Goal: Information Seeking & Learning: Compare options

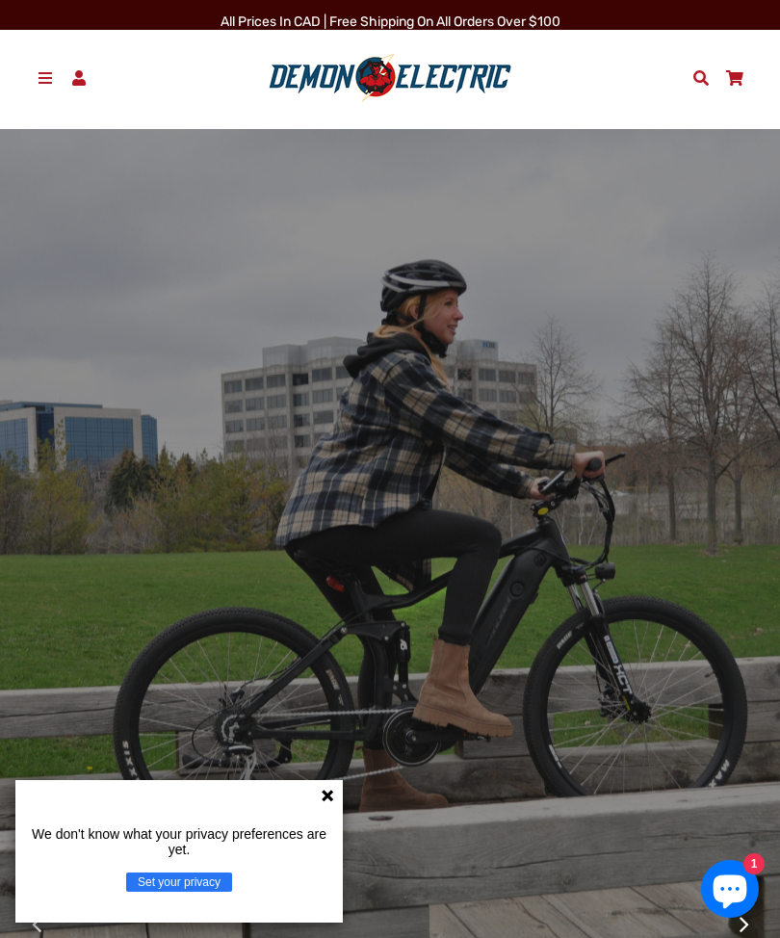
scroll to position [53, 0]
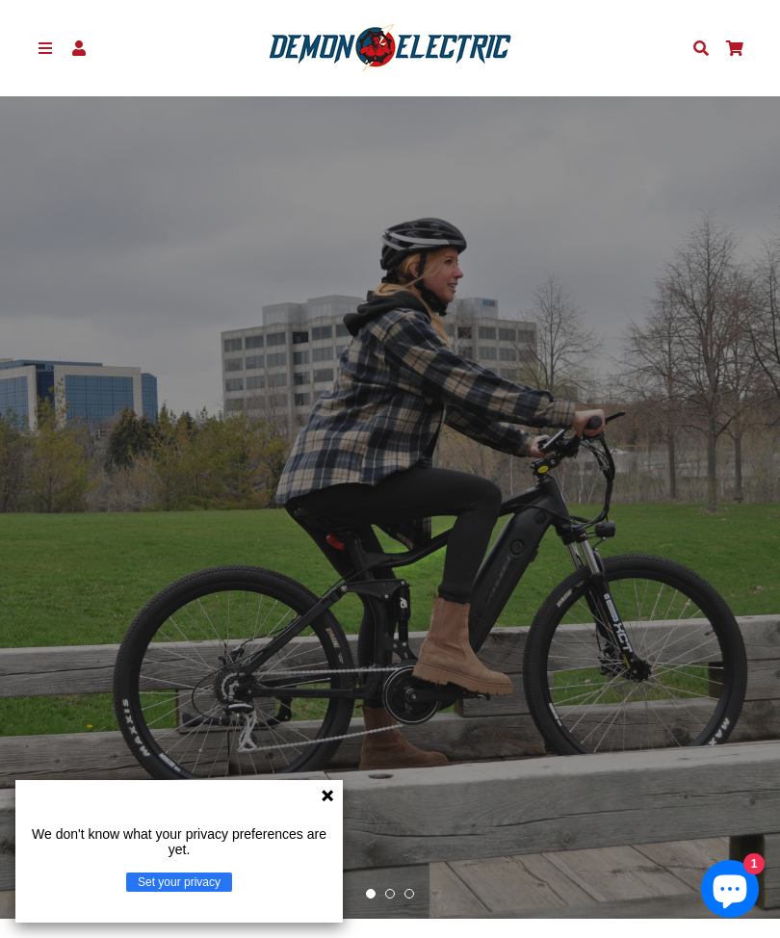
click at [47, 51] on span at bounding box center [46, 47] width 20 height 15
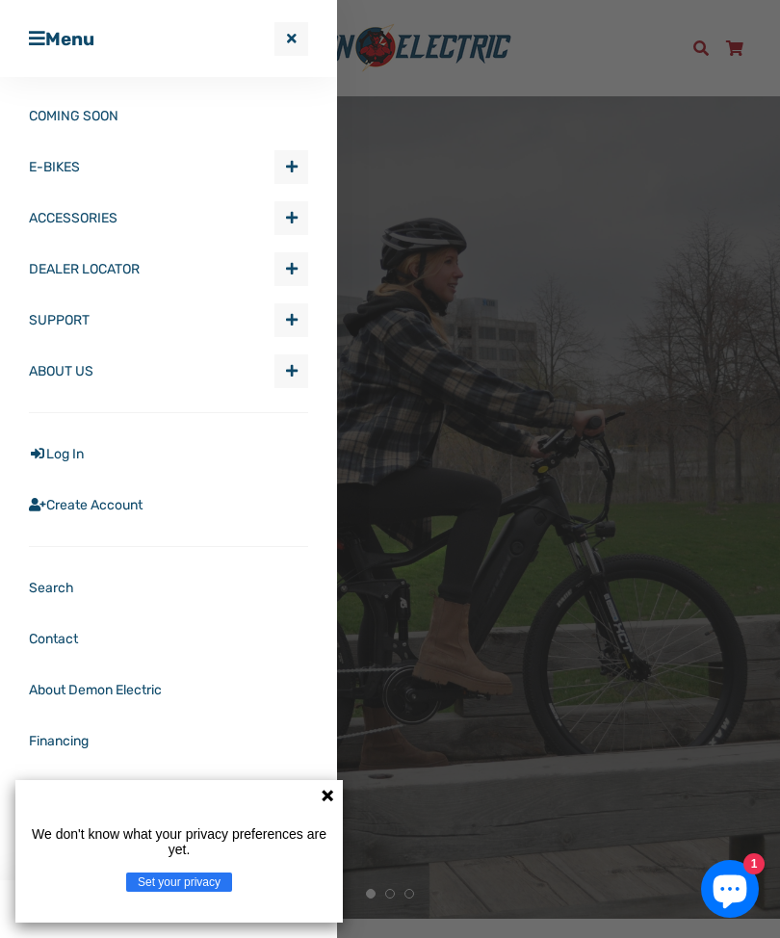
click at [288, 167] on span "button" at bounding box center [292, 166] width 12 height 13
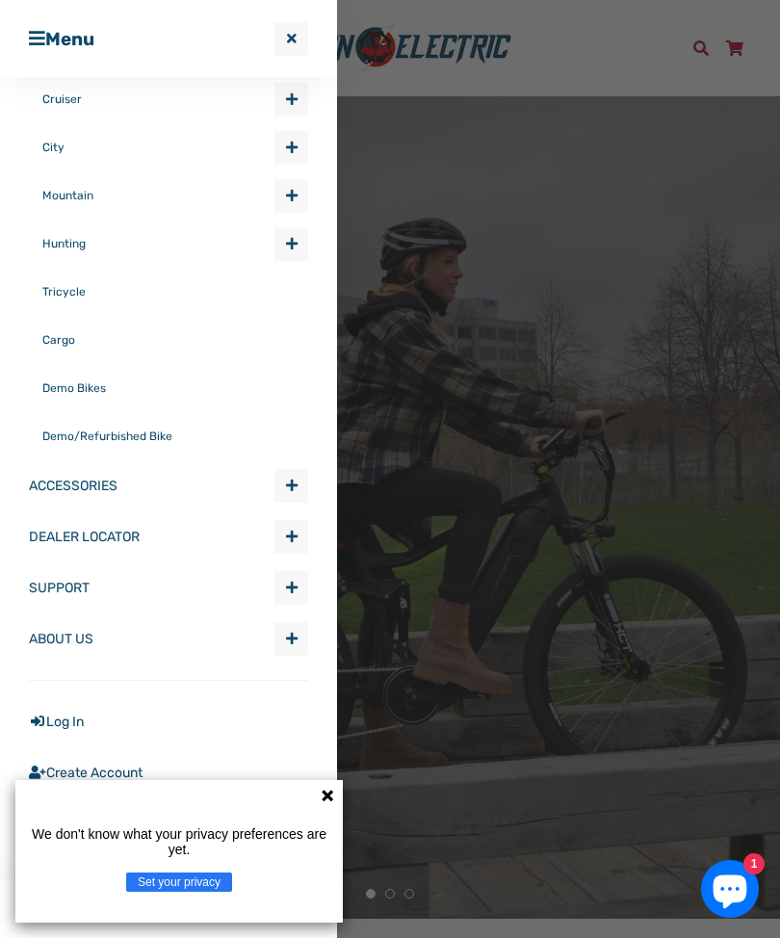
scroll to position [261, 0]
click at [284, 491] on span "Expand submenu ACCESSORIES" at bounding box center [291, 487] width 32 height 32
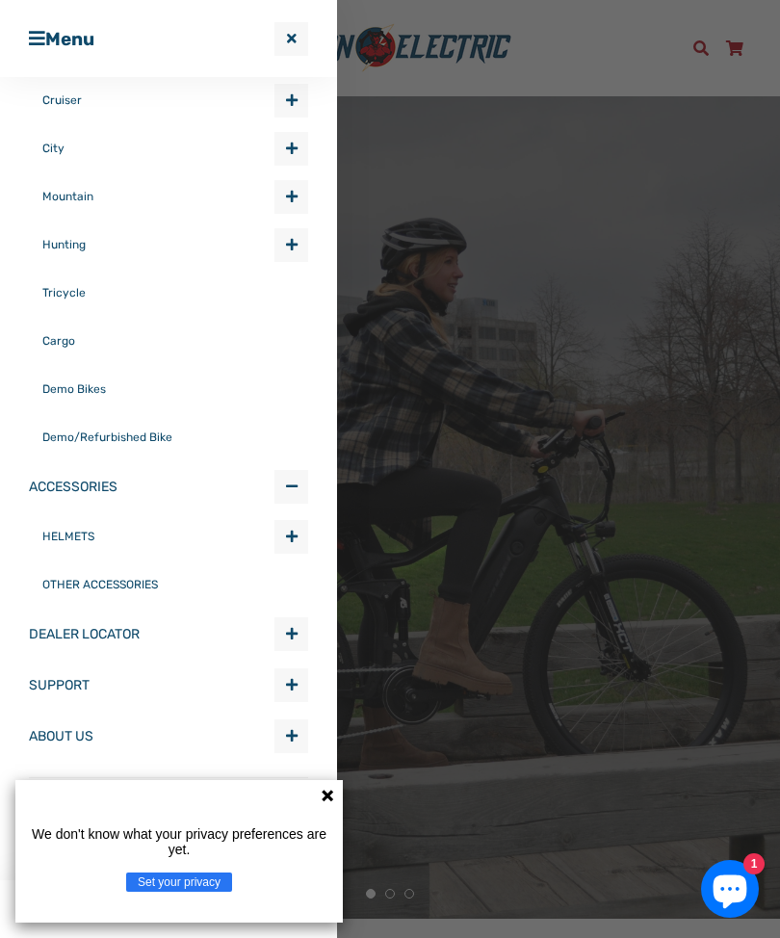
click at [149, 588] on link "OTHER ACCESSORIES" at bounding box center [175, 585] width 266 height 48
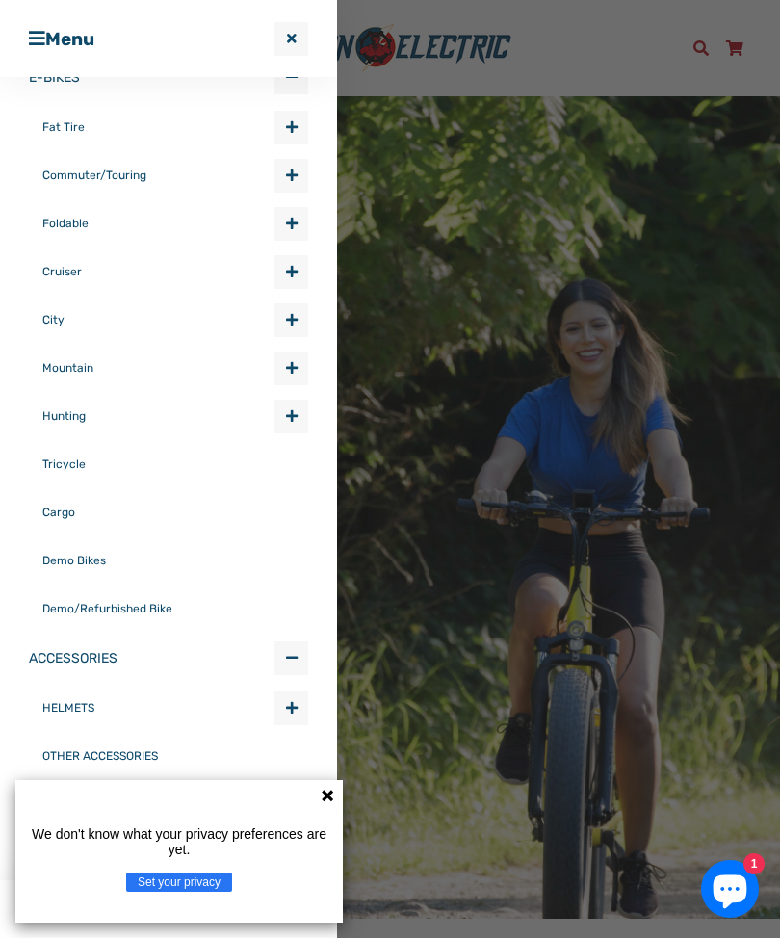
scroll to position [89, 0]
click at [288, 224] on span "button" at bounding box center [292, 224] width 12 height 13
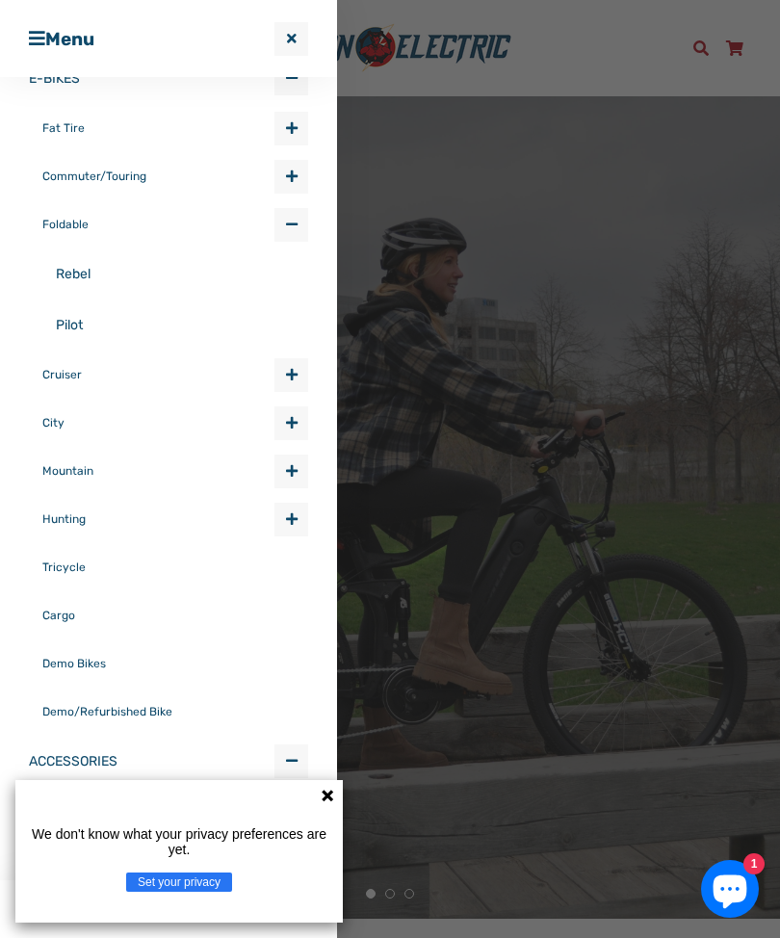
click at [87, 272] on link "Rebel" at bounding box center [182, 273] width 252 height 51
click at [93, 327] on link "Pilot" at bounding box center [182, 325] width 252 height 51
click at [101, 274] on link "Rebel" at bounding box center [182, 273] width 252 height 51
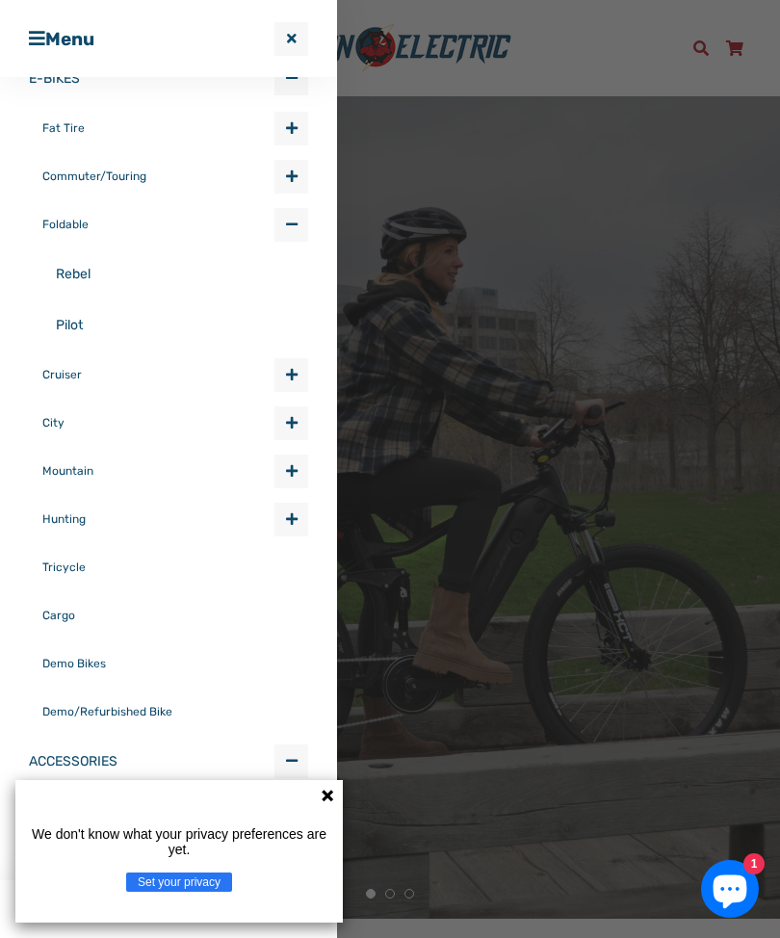
scroll to position [53, 0]
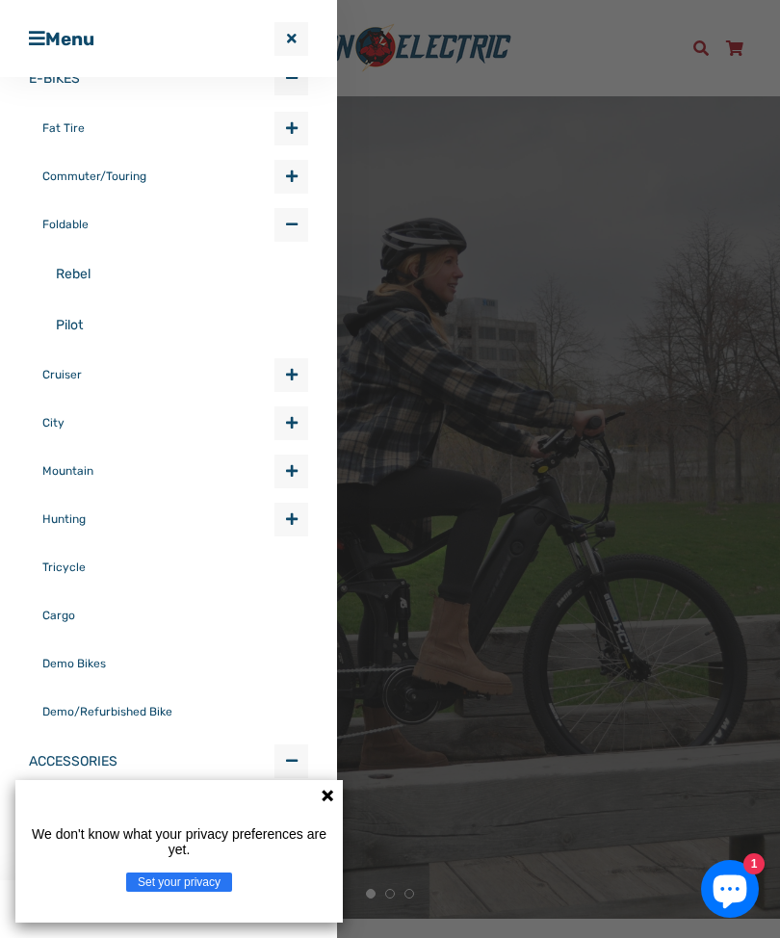
click at [112, 342] on link "Pilot" at bounding box center [182, 325] width 252 height 51
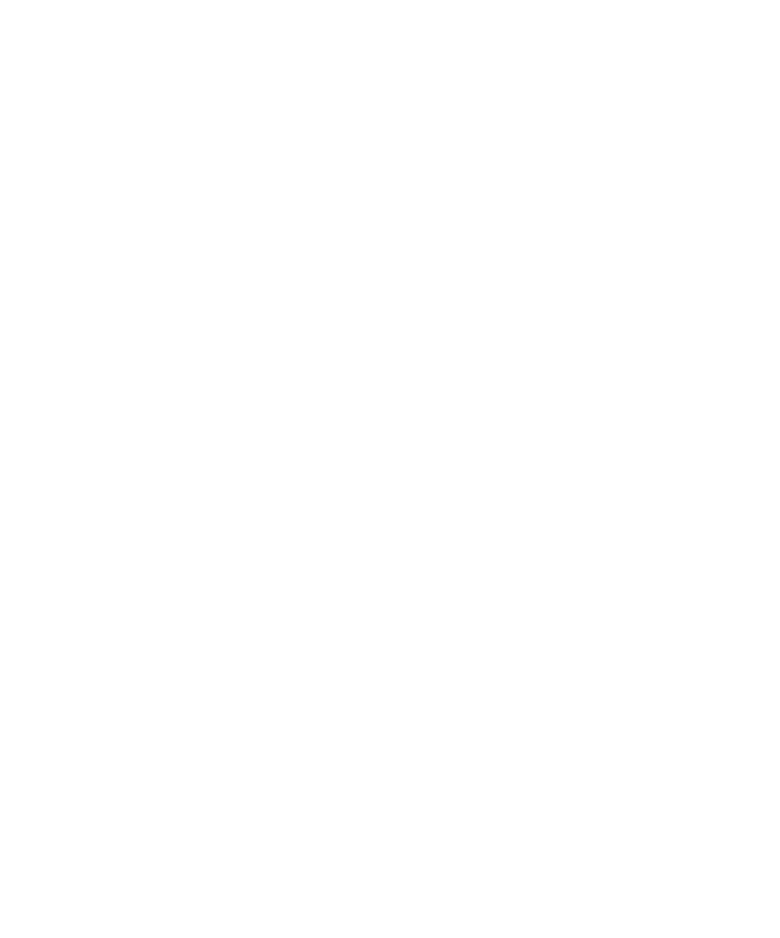
select select "******"
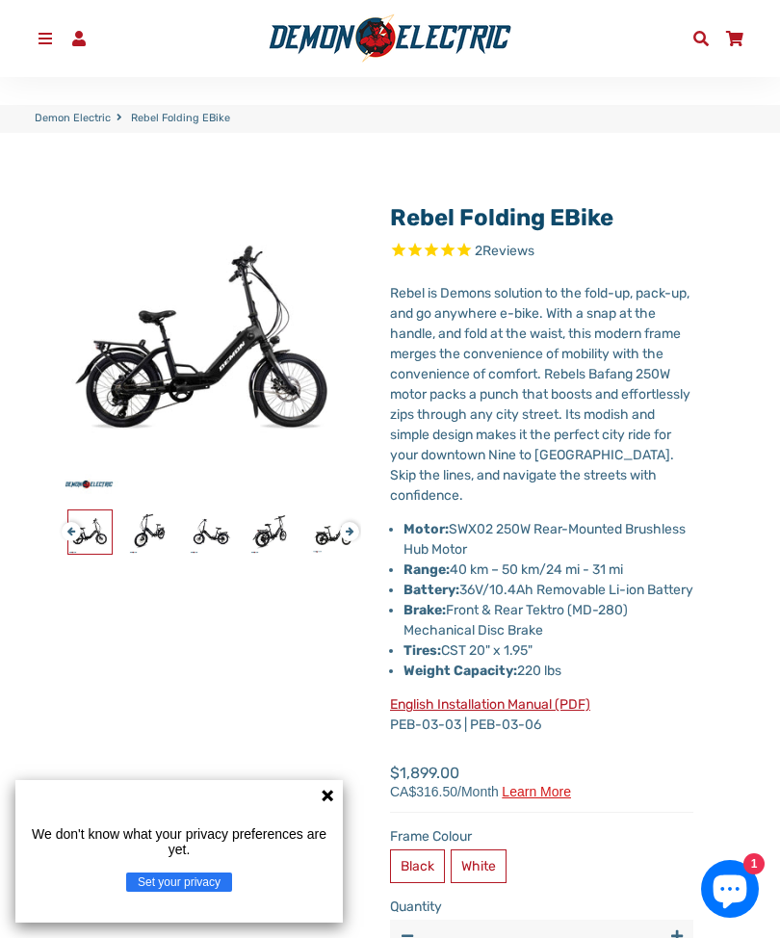
scroll to position [110, 0]
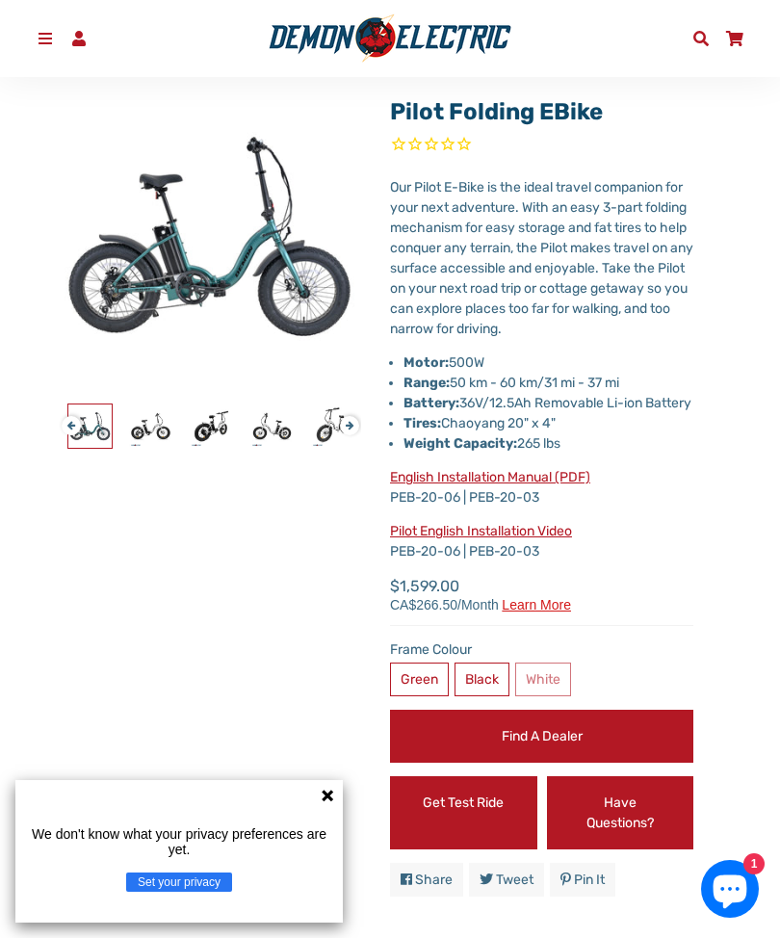
scroll to position [211, 0]
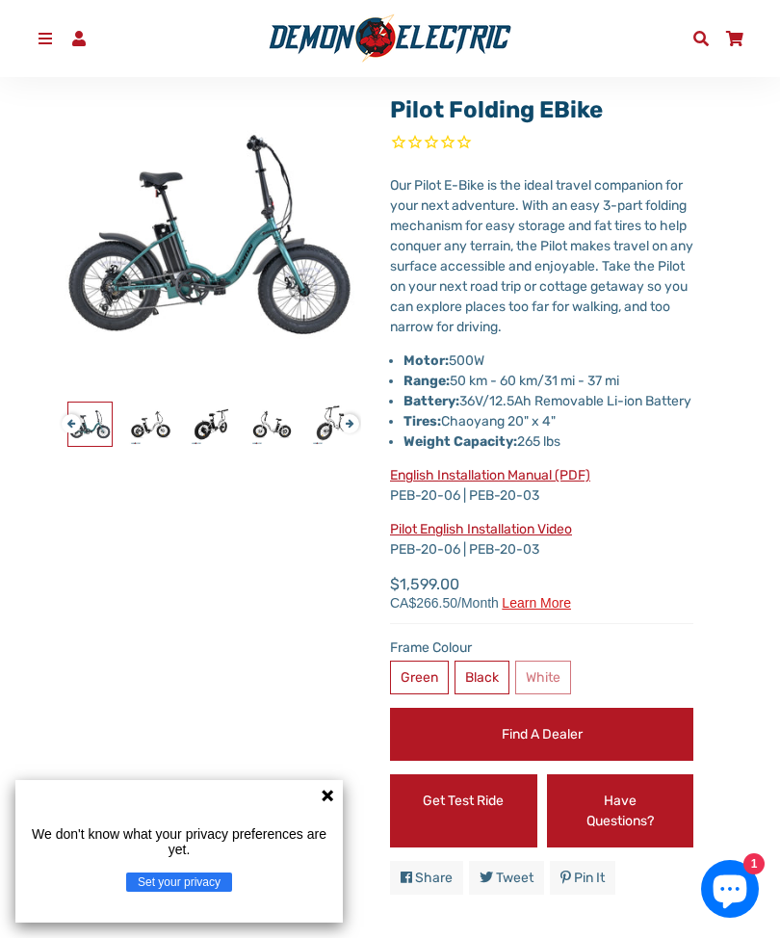
click at [478, 694] on label "Black" at bounding box center [482, 678] width 55 height 34
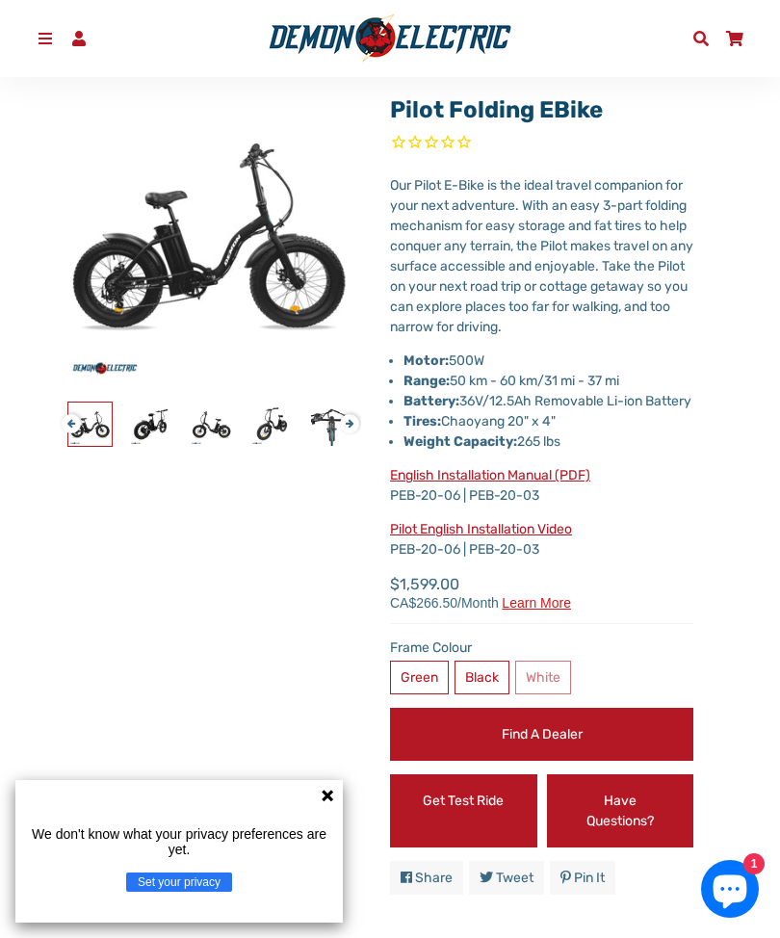
click at [544, 658] on label "Frame Colour" at bounding box center [541, 648] width 303 height 20
click at [531, 690] on label "White" at bounding box center [543, 678] width 56 height 34
click at [543, 694] on label "White" at bounding box center [543, 678] width 56 height 34
click at [432, 692] on label "Green" at bounding box center [419, 678] width 59 height 34
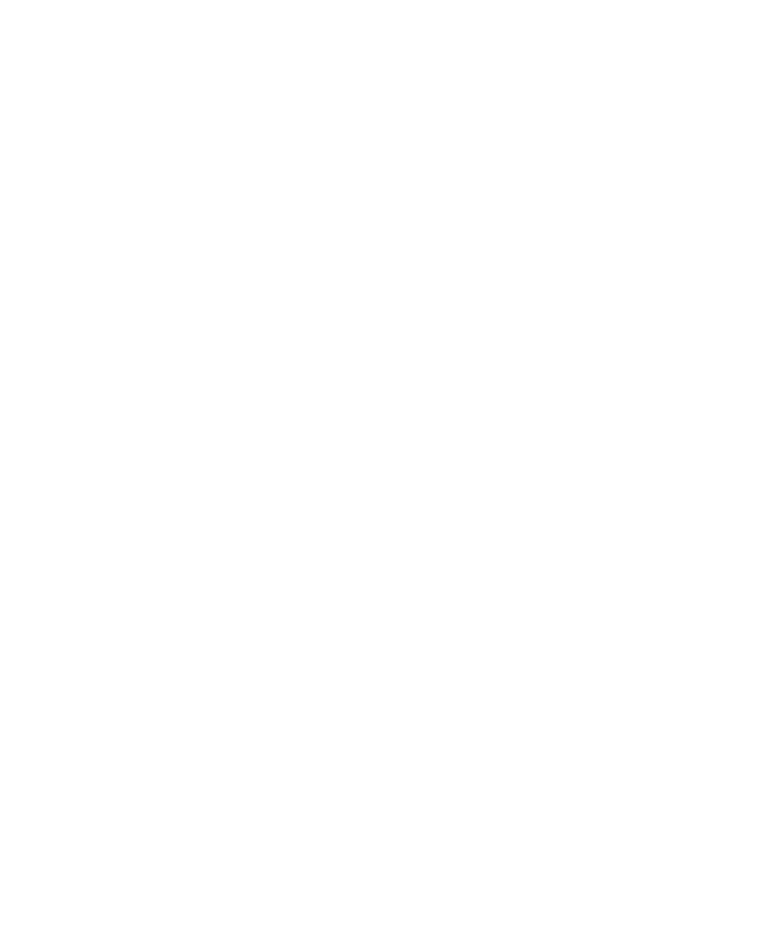
select select "******"
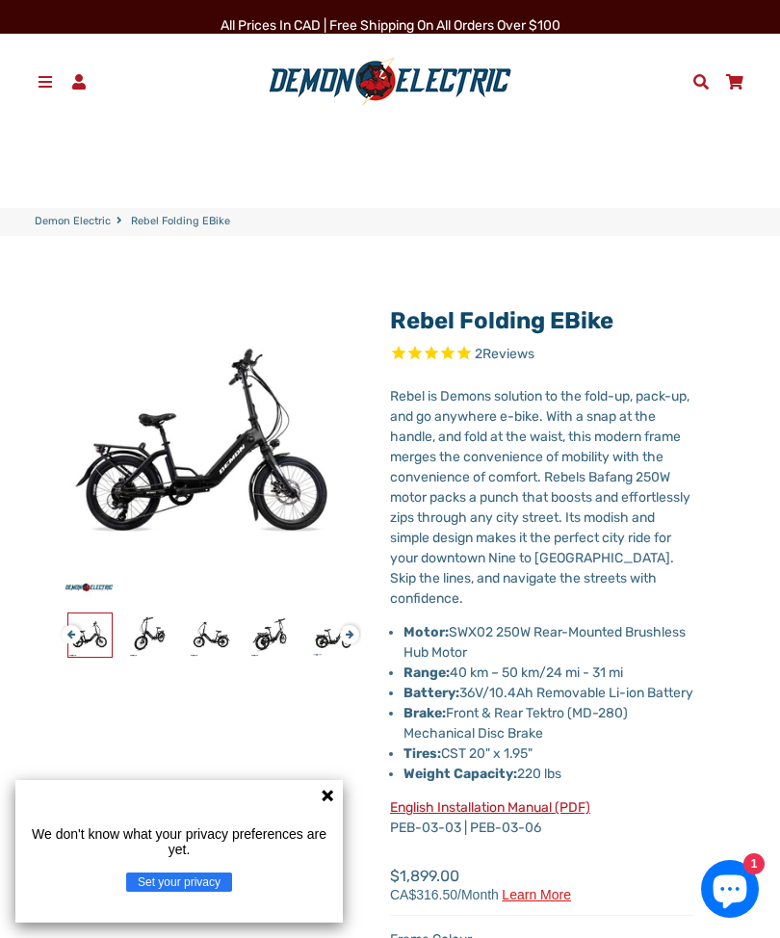
select select "******"
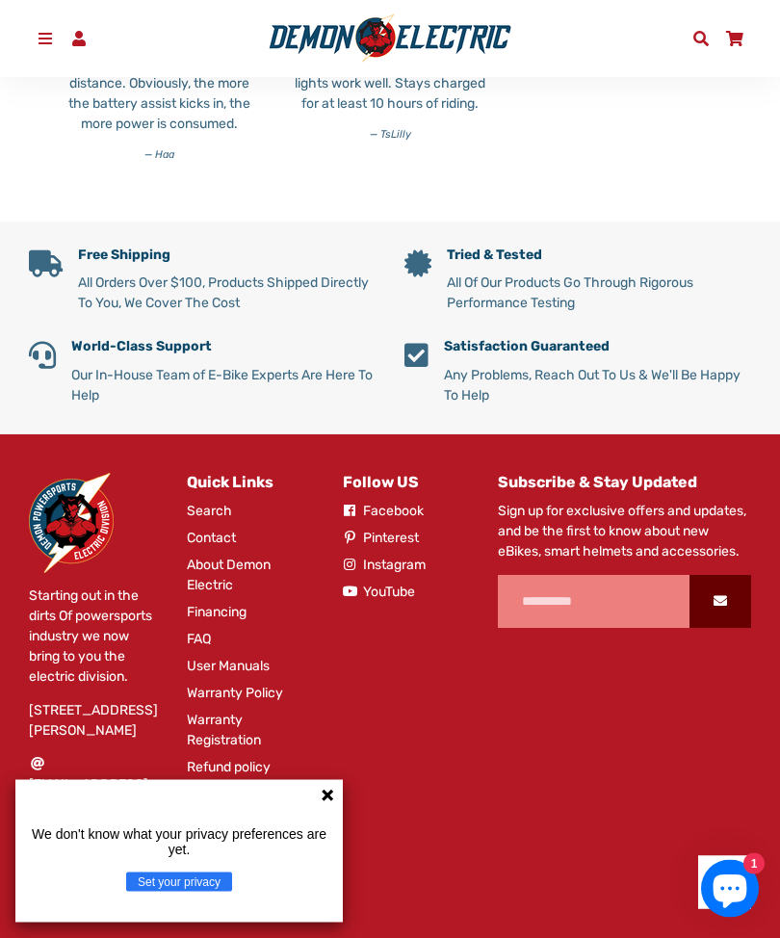
scroll to position [5055, 0]
click at [328, 803] on icon at bounding box center [327, 795] width 15 height 15
